Goal: Task Accomplishment & Management: Use online tool/utility

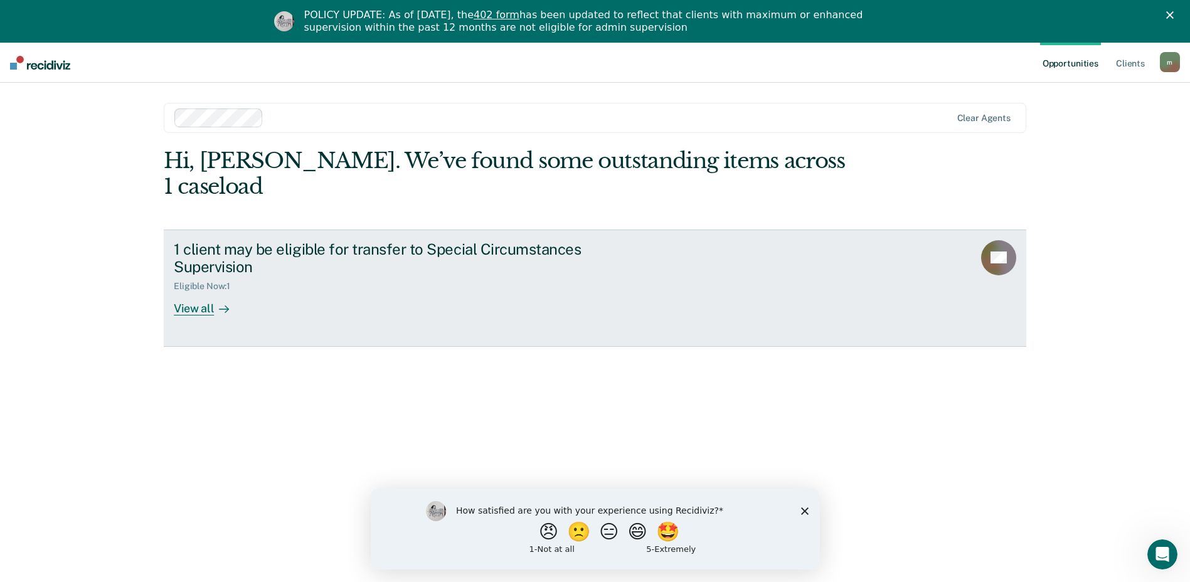
click at [196, 292] on div "View all" at bounding box center [209, 304] width 70 height 24
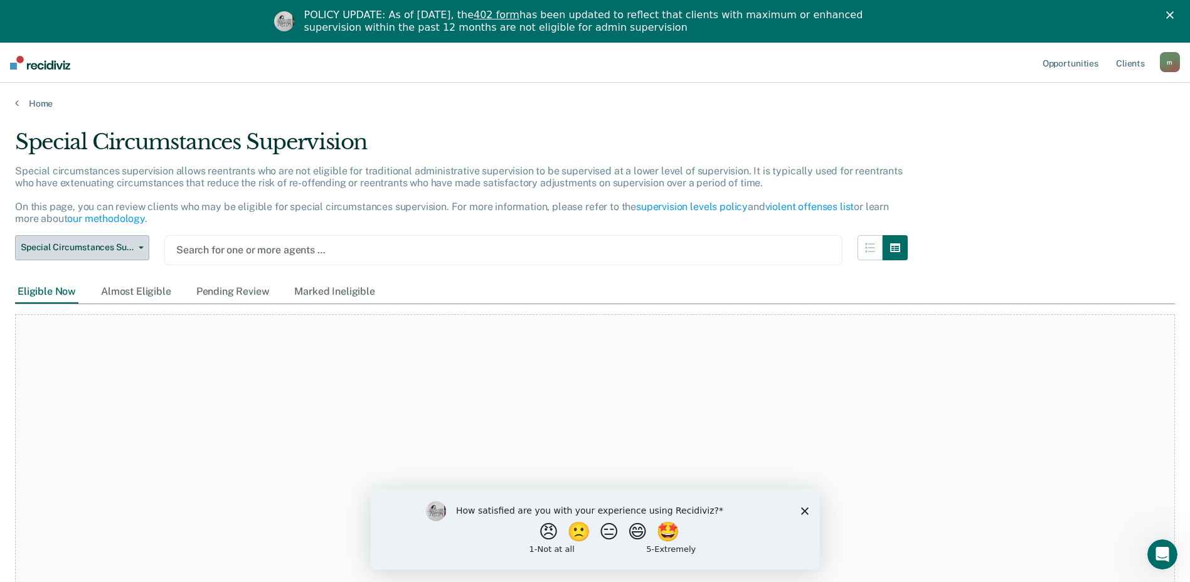
click at [127, 247] on span "Special Circumstances Supervision" at bounding box center [77, 247] width 113 height 11
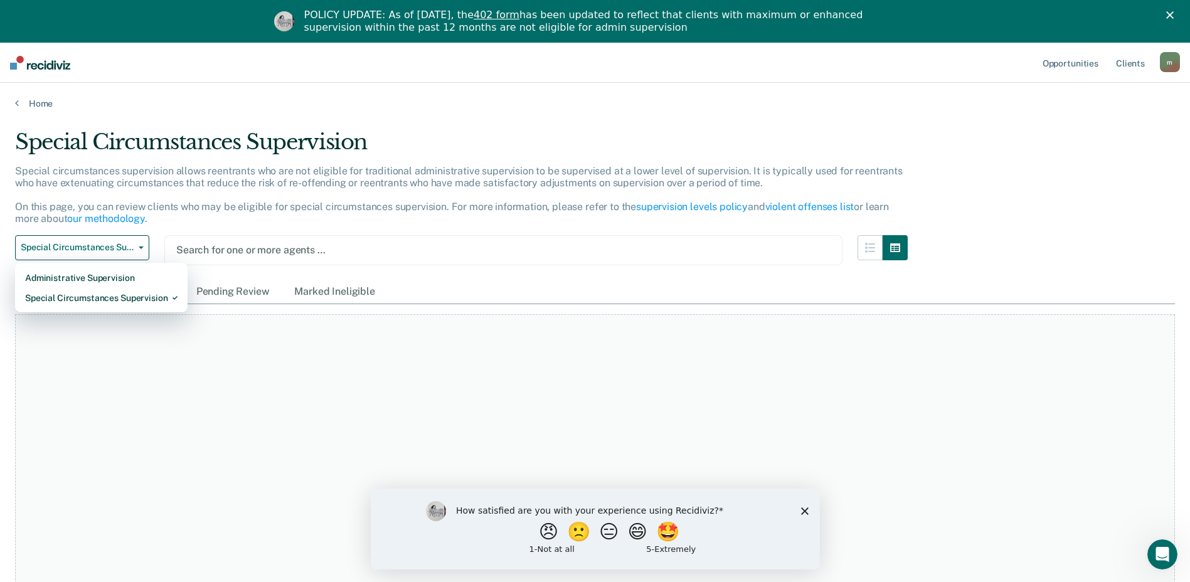
click at [265, 215] on div "Special circumstances supervision allows reentrants who are not eligible for tr…" at bounding box center [461, 200] width 893 height 70
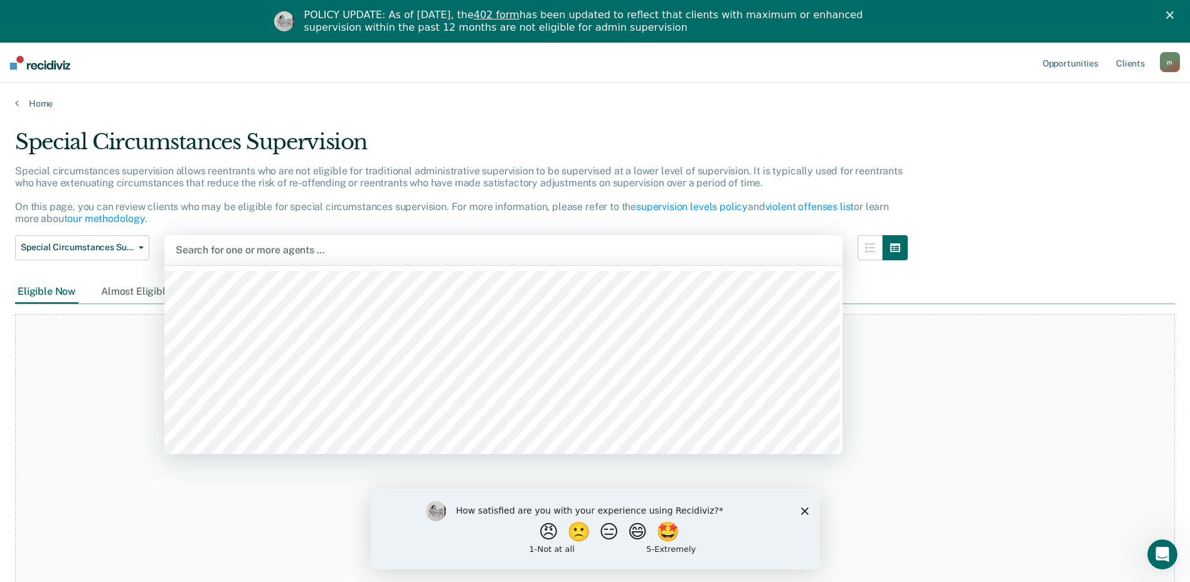
click at [282, 250] on div at bounding box center [503, 250] width 655 height 14
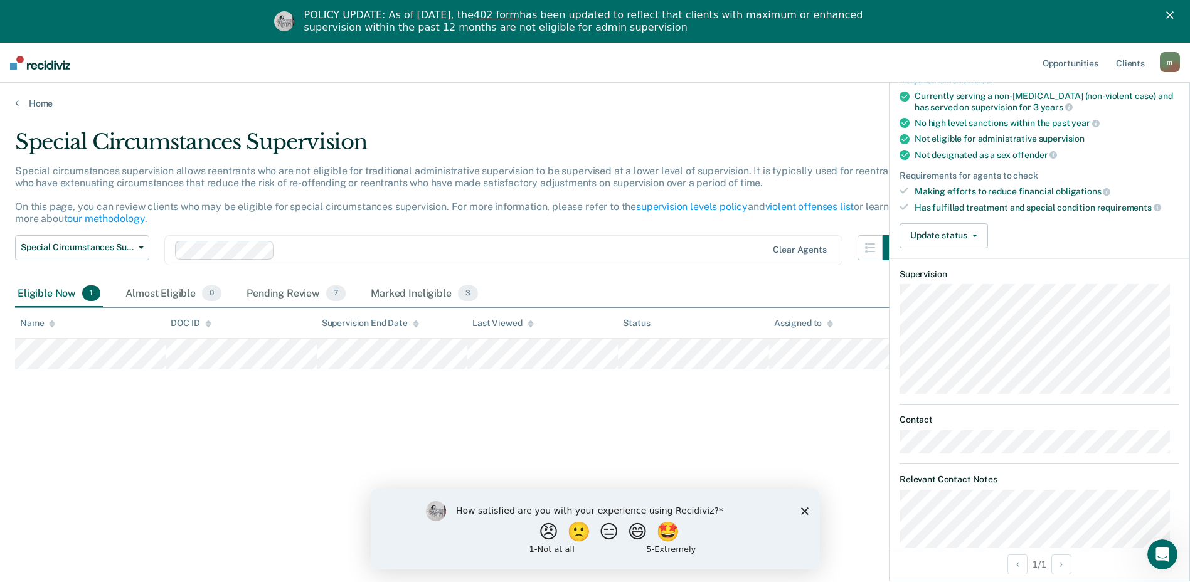
scroll to position [127, 0]
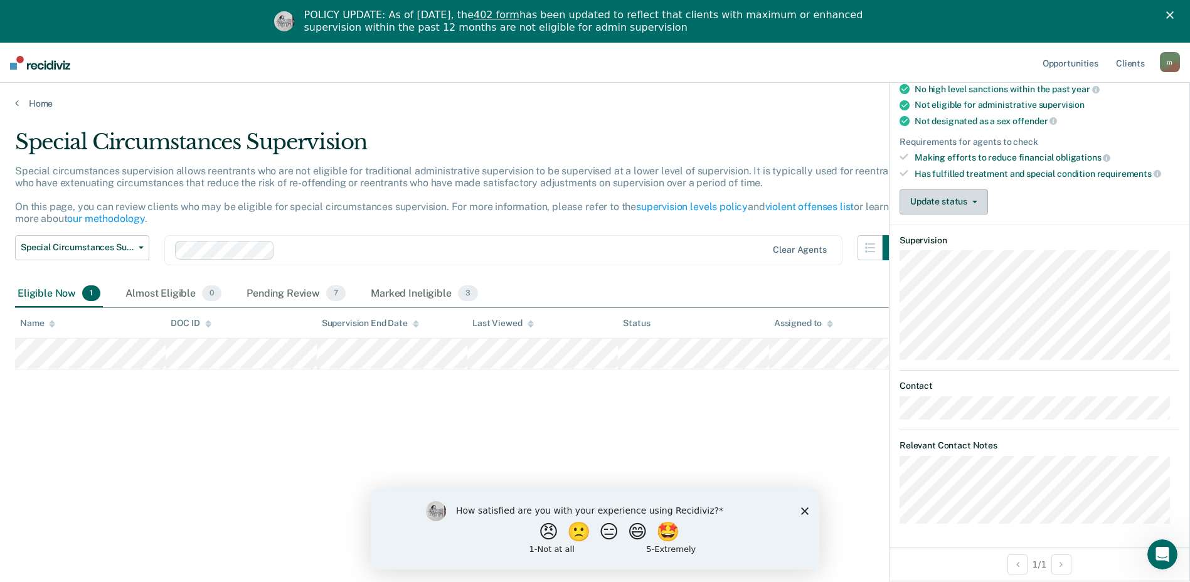
click at [970, 203] on button "Update status" at bounding box center [943, 201] width 88 height 25
click at [1074, 206] on div "Update status [PERSON_NAME] Review Mark Ineligible" at bounding box center [1039, 201] width 280 height 25
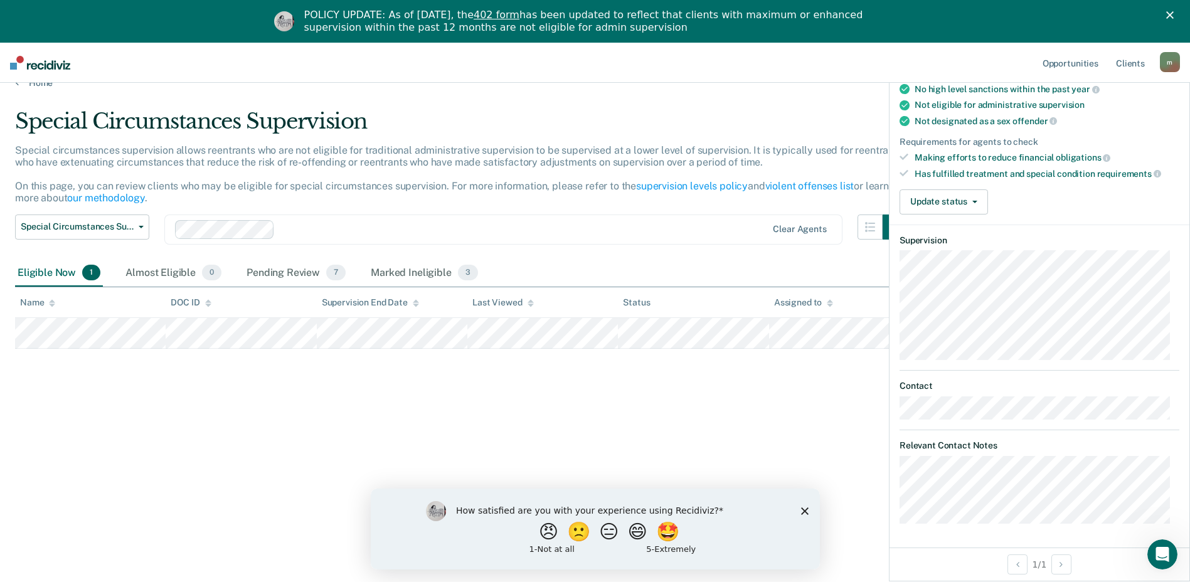
scroll to position [43, 0]
